Goal: Information Seeking & Learning: Learn about a topic

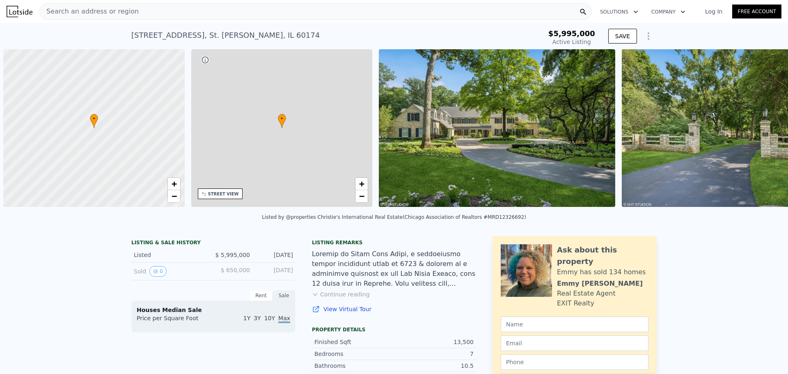
type input "-$ 6,530,722"
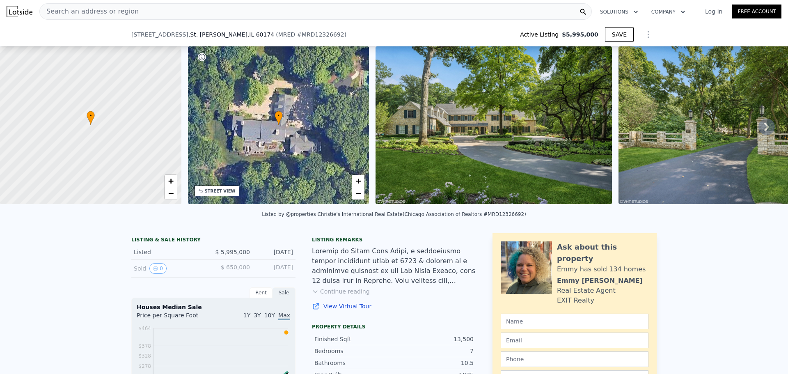
scroll to position [121, 0]
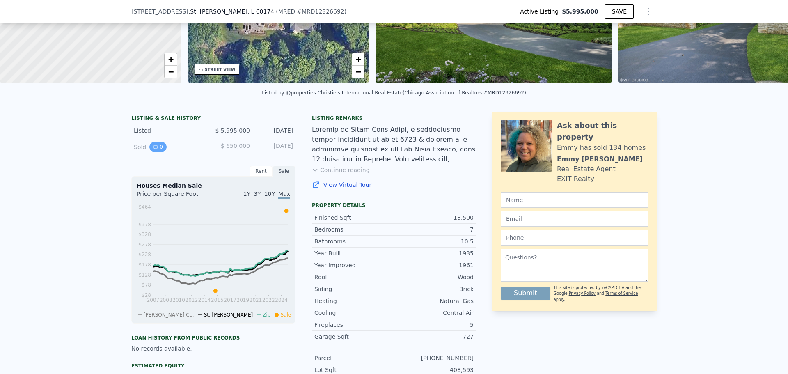
click at [153, 149] on icon "View historical data" at bounding box center [155, 146] width 5 height 5
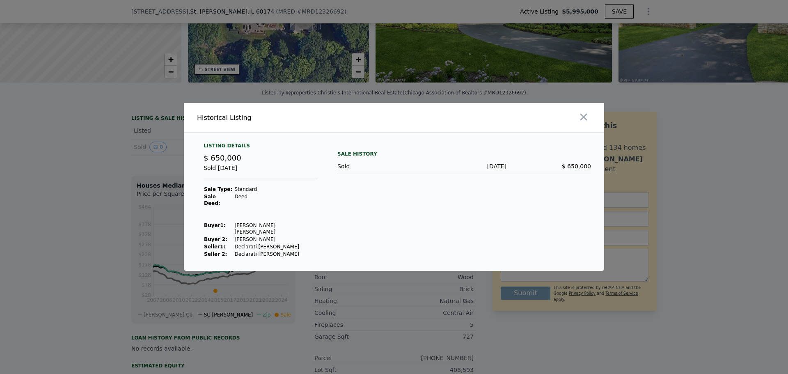
click at [105, 174] on div at bounding box center [394, 187] width 788 height 374
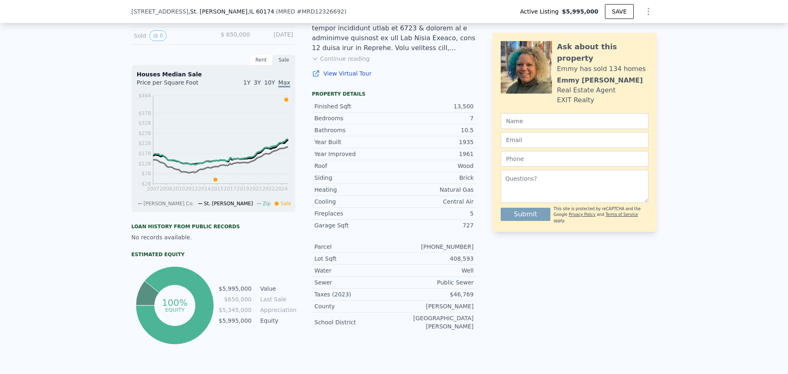
scroll to position [73, 0]
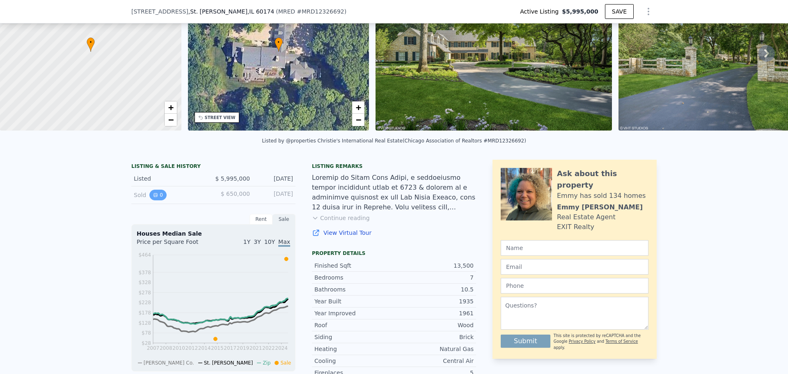
click at [155, 200] on button "0" at bounding box center [157, 195] width 17 height 11
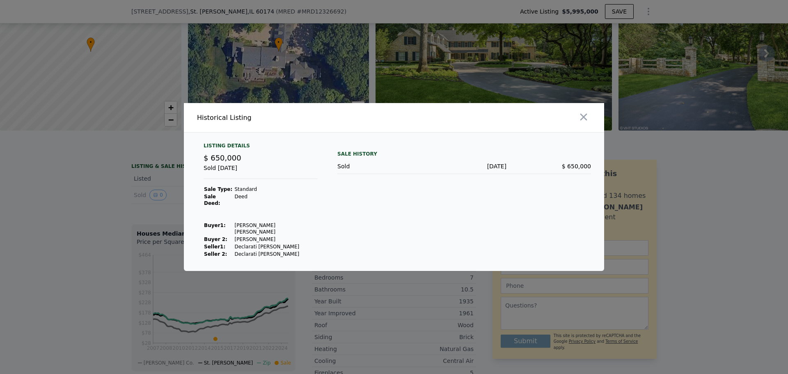
click at [104, 199] on div at bounding box center [394, 187] width 788 height 374
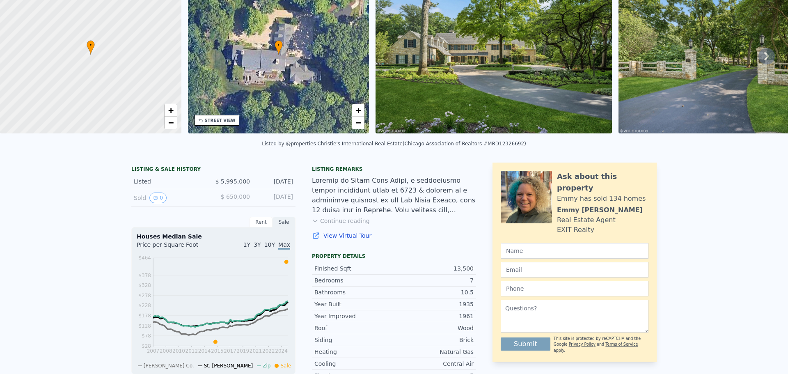
scroll to position [3, 0]
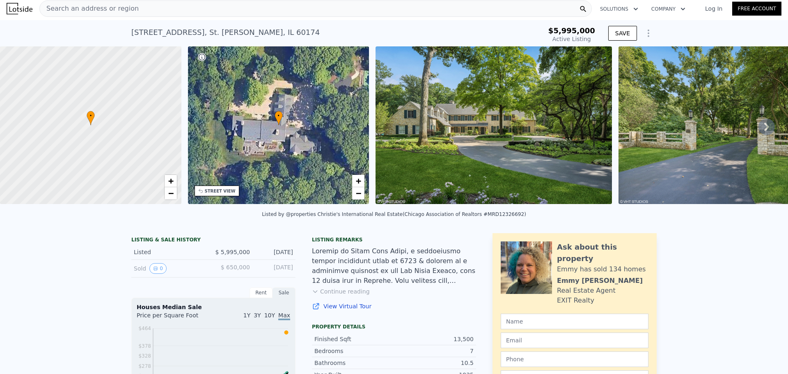
click at [758, 133] on icon at bounding box center [766, 127] width 16 height 16
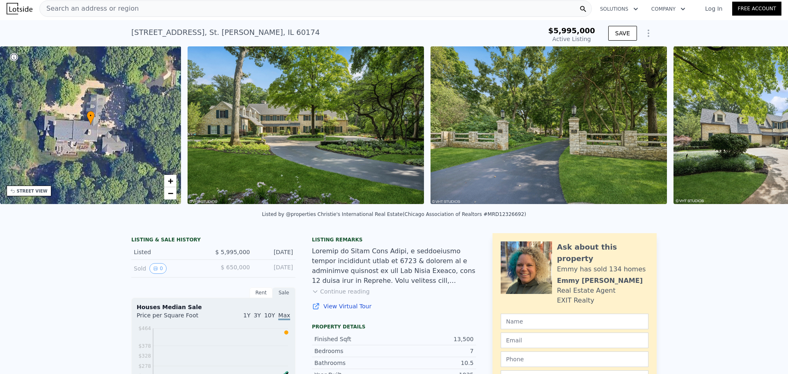
click at [753, 133] on div "• + − • + − STREET VIEW Loading... SATELLITE VIEW" at bounding box center [394, 126] width 788 height 160
click at [758, 133] on icon at bounding box center [766, 127] width 16 height 16
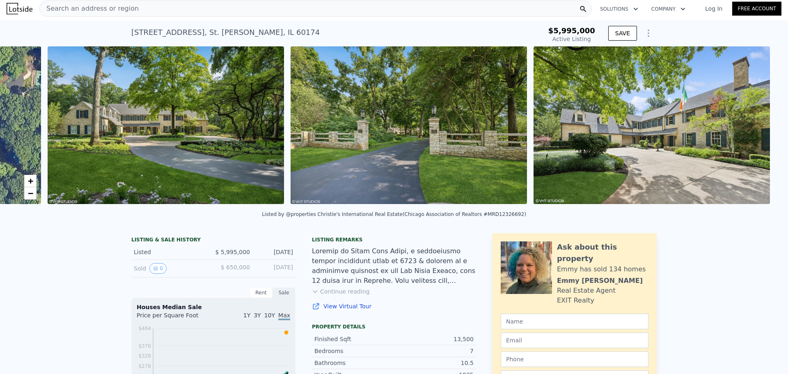
scroll to position [0, 375]
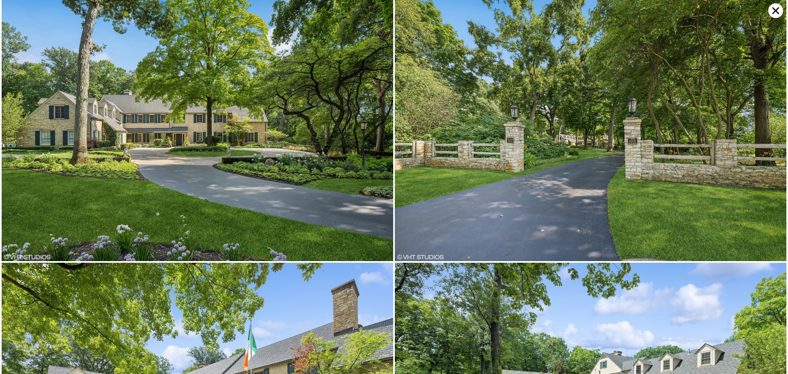
click at [753, 133] on img at bounding box center [590, 130] width 391 height 261
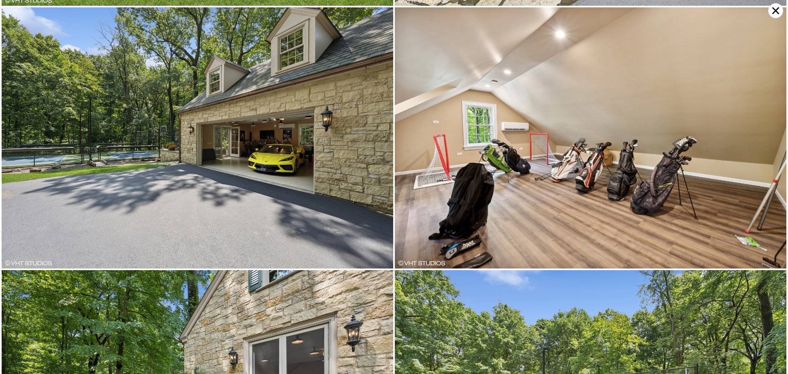
scroll to position [781, 0]
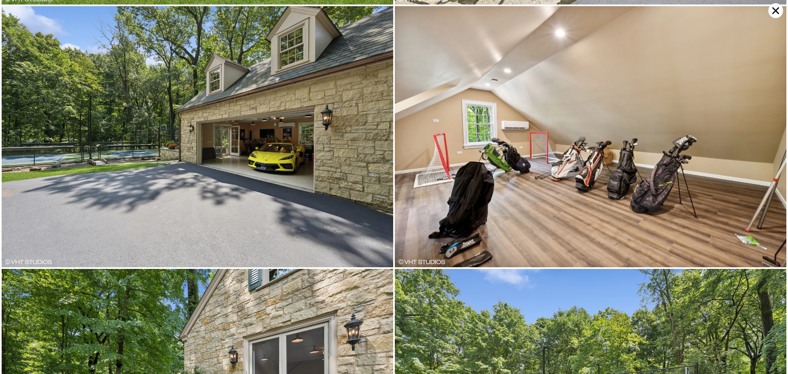
drag, startPoint x: 207, startPoint y: 71, endPoint x: 160, endPoint y: 163, distance: 102.7
click at [160, 163] on img at bounding box center [197, 136] width 391 height 261
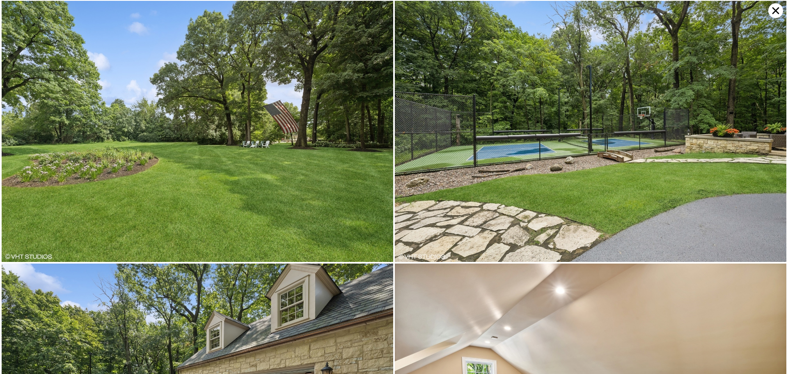
scroll to position [521, 0]
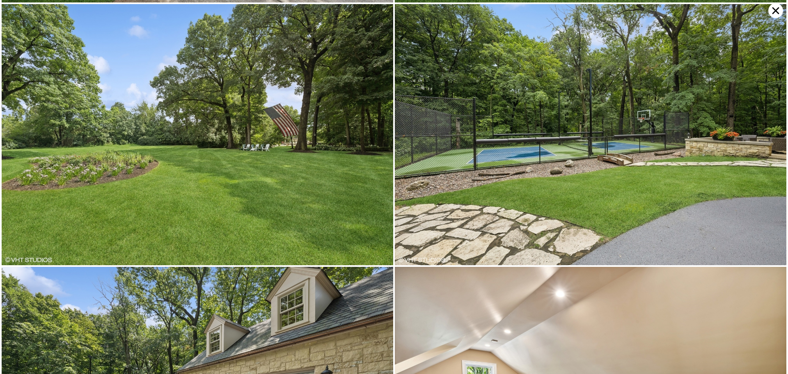
click at [770, 14] on icon at bounding box center [775, 10] width 15 height 15
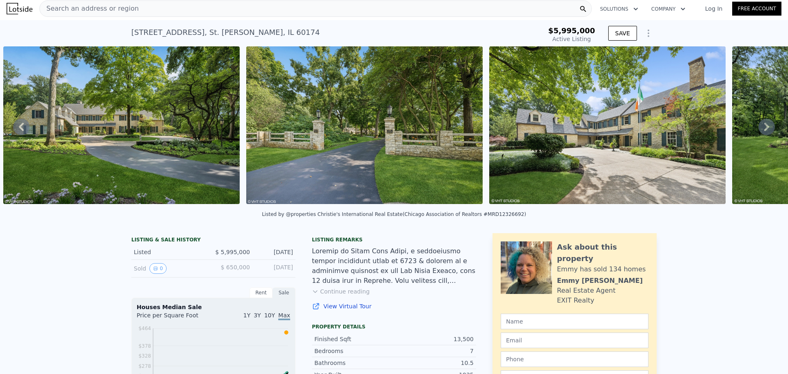
scroll to position [0, 0]
